Goal: Transaction & Acquisition: Register for event/course

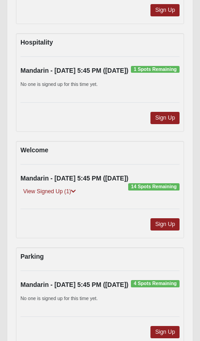
scroll to position [450, 0]
click at [171, 224] on link "Sign Up" at bounding box center [165, 224] width 29 height 12
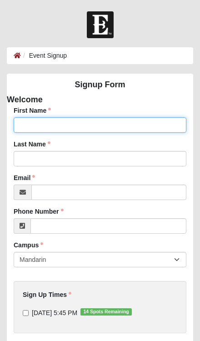
click at [110, 123] on input "First Name" at bounding box center [100, 124] width 173 height 15
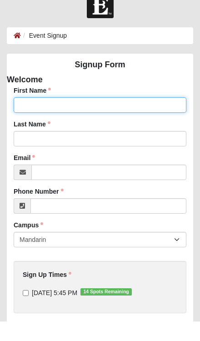
type input "Larry"
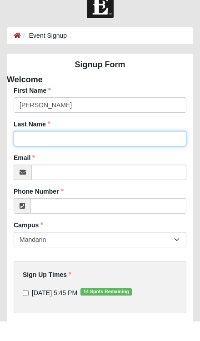
type input "Lokey"
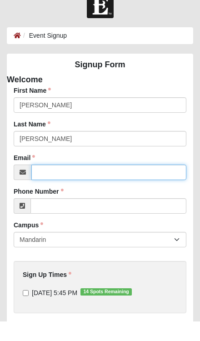
type input "llokey16@icloud.com"
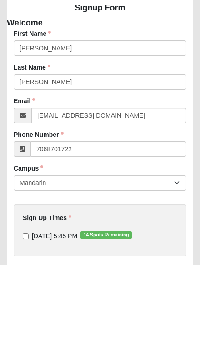
type input "(706) 870-1722"
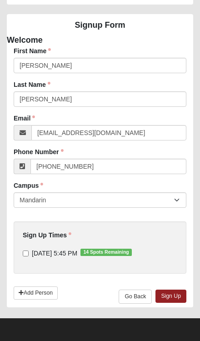
click at [26, 252] on input "8/19/2025 5:45 PM 14 Spots Remaining" at bounding box center [26, 254] width 6 height 6
checkbox input "true"
click at [174, 297] on link "Sign Up" at bounding box center [171, 296] width 31 height 13
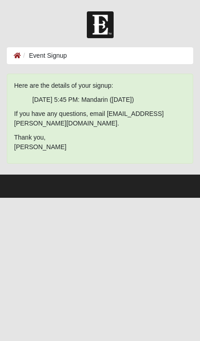
scroll to position [0, 0]
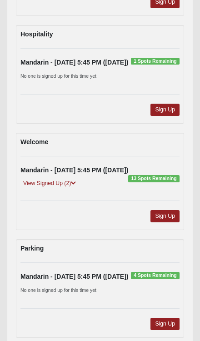
scroll to position [466, 0]
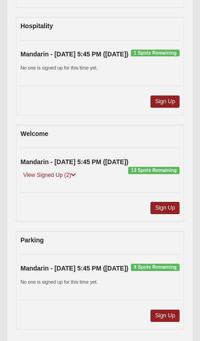
click at [168, 205] on link "Sign Up" at bounding box center [165, 208] width 29 height 12
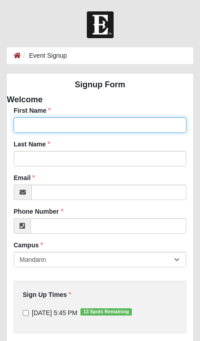
click at [94, 125] on input "First Name" at bounding box center [100, 124] width 173 height 15
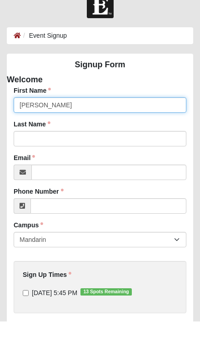
type input "Dianna"
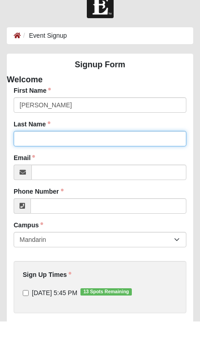
click at [93, 151] on input "Last Name" at bounding box center [100, 158] width 173 height 15
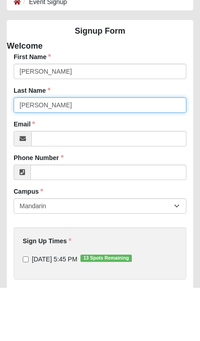
type input "[PERSON_NAME]"
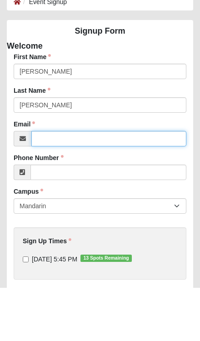
click at [95, 185] on input "Email" at bounding box center [108, 192] width 155 height 15
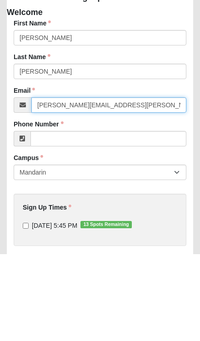
type input "dianna.lokey@gmail.com"
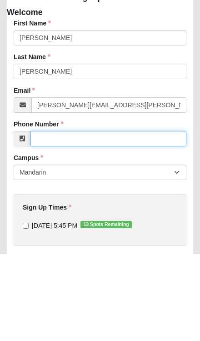
click at [113, 218] on input "Phone Number" at bounding box center [108, 225] width 156 height 15
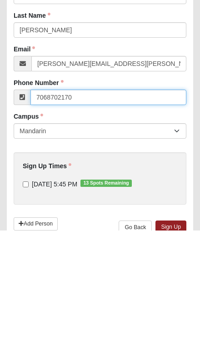
type input "7068702170"
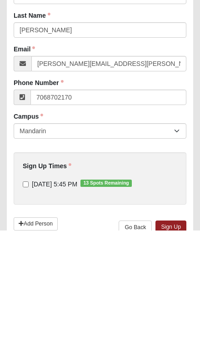
click at [29, 292] on input "8/19/2025 5:45 PM 13 Spots Remaining" at bounding box center [26, 295] width 6 height 6
checkbox input "true"
type input "(706) 870-2170"
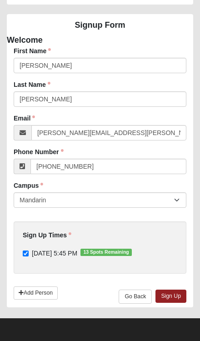
click at [181, 296] on link "Sign Up" at bounding box center [171, 296] width 31 height 13
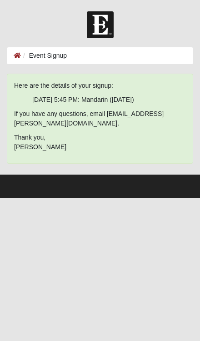
scroll to position [0, 0]
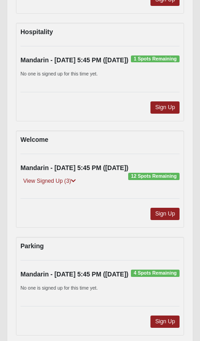
scroll to position [466, 0]
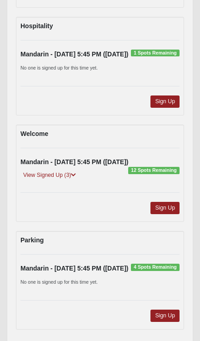
click at [171, 205] on link "Sign Up" at bounding box center [165, 208] width 29 height 12
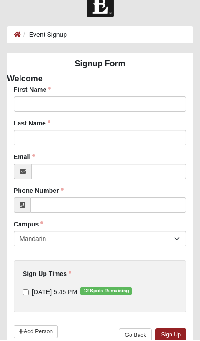
scroll to position [19, 0]
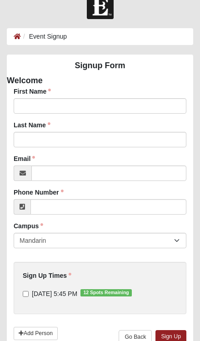
click at [124, 289] on span "12 Spots Remaining" at bounding box center [106, 292] width 51 height 7
click at [29, 291] on input "[DATE] 5:45 PM 12 Spots Remaining" at bounding box center [26, 294] width 6 height 6
checkbox input "true"
